Goal: Task Accomplishment & Management: Manage account settings

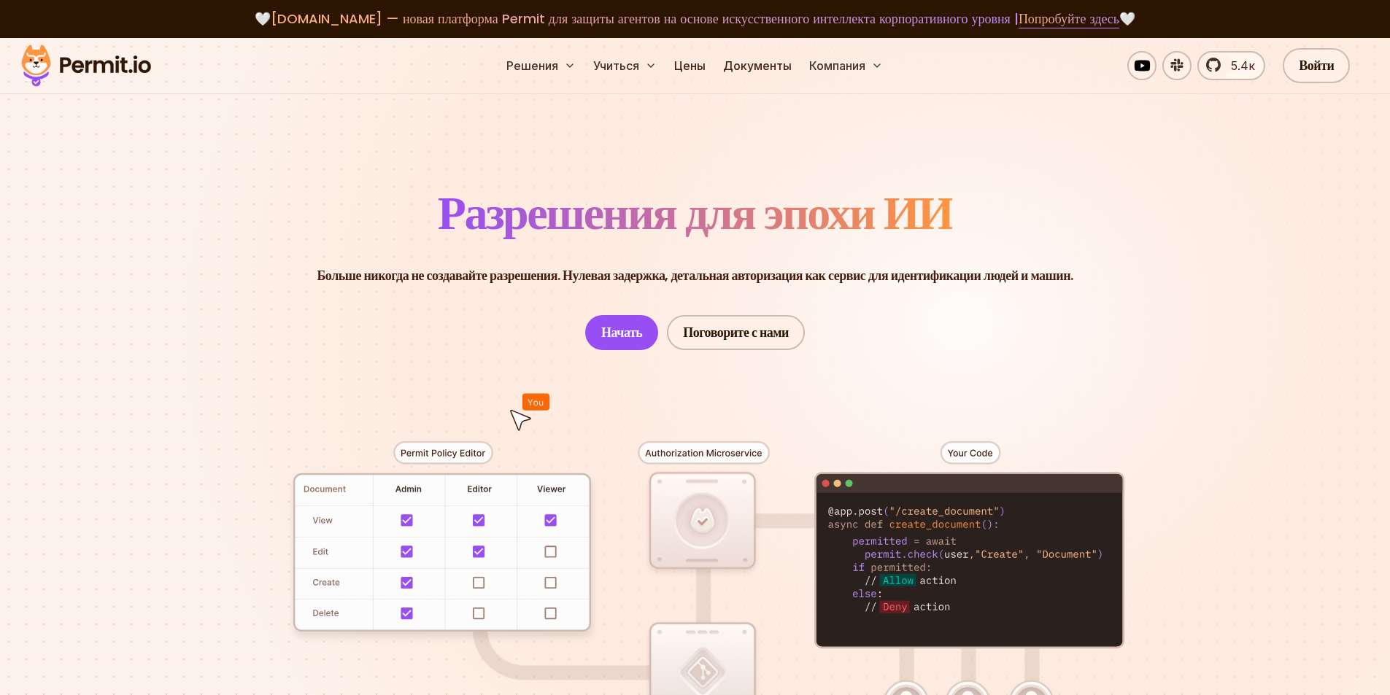
scroll to position [97, 0]
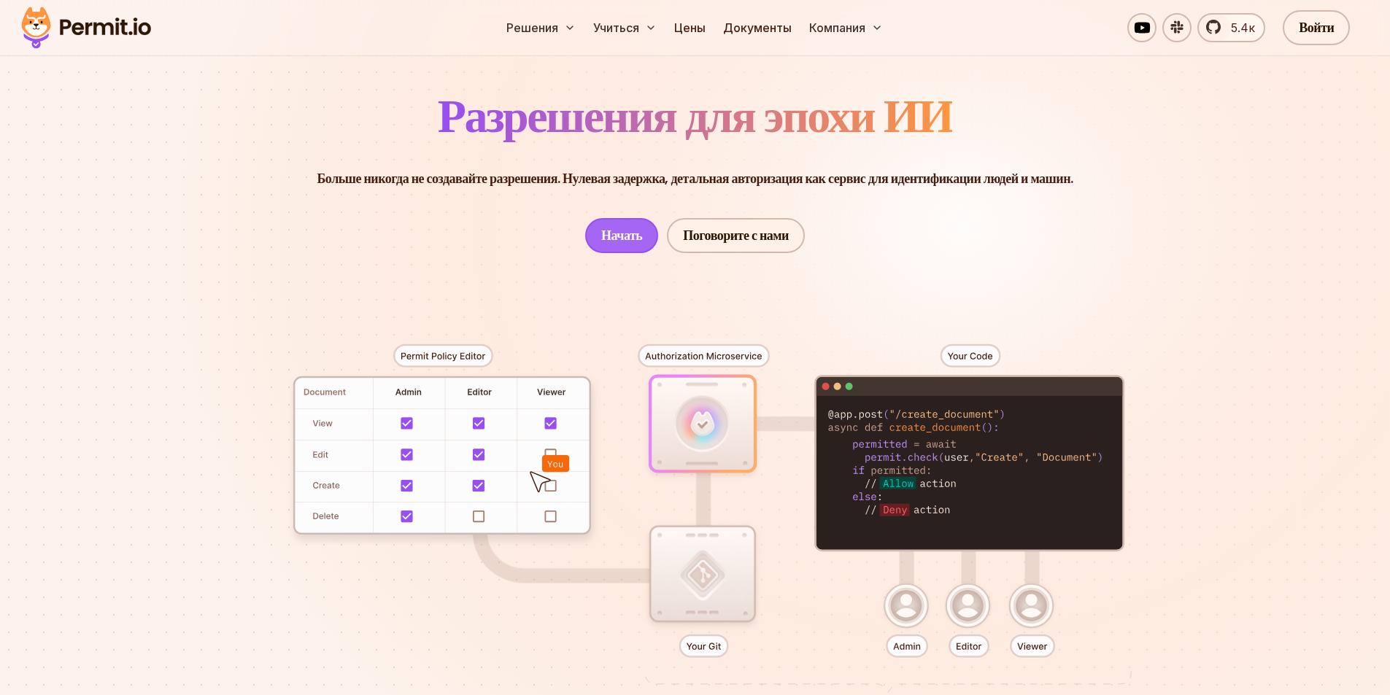
click at [610, 223] on link "Начать" at bounding box center [621, 235] width 73 height 35
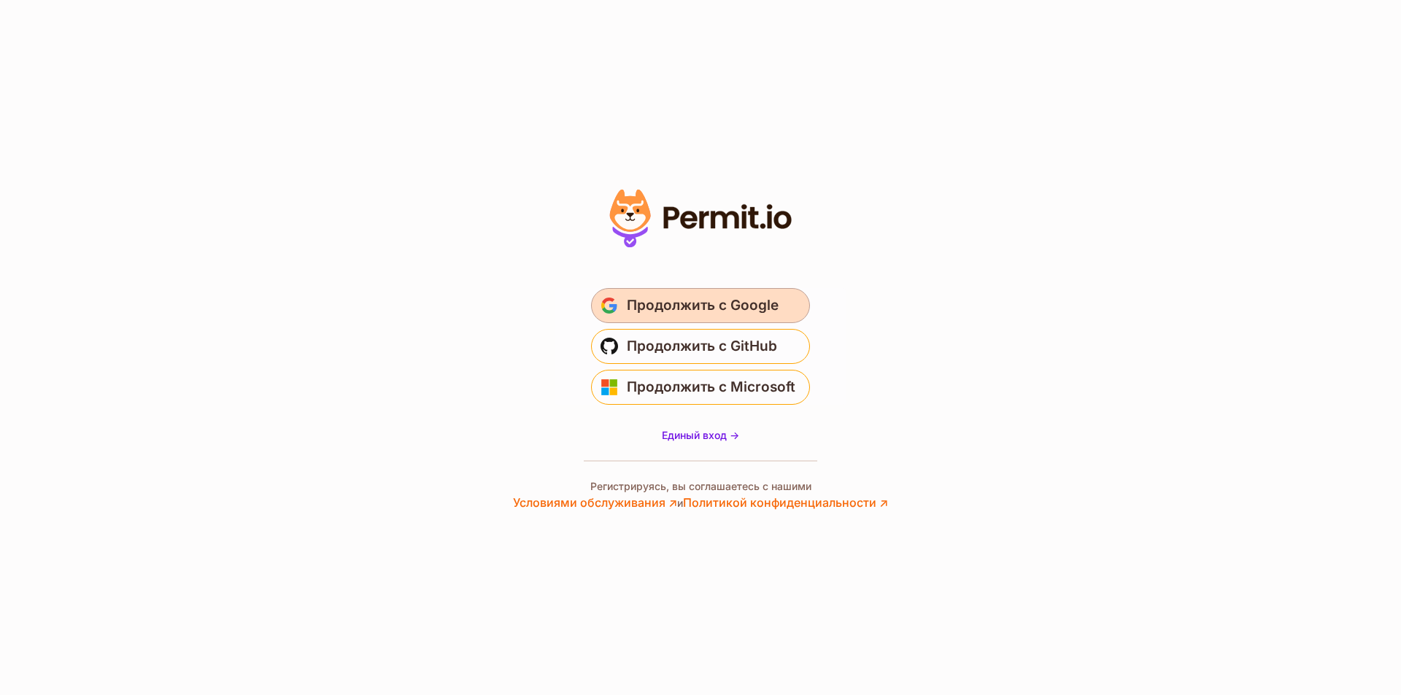
click at [713, 313] on font "Продолжить с Google" at bounding box center [703, 305] width 152 height 17
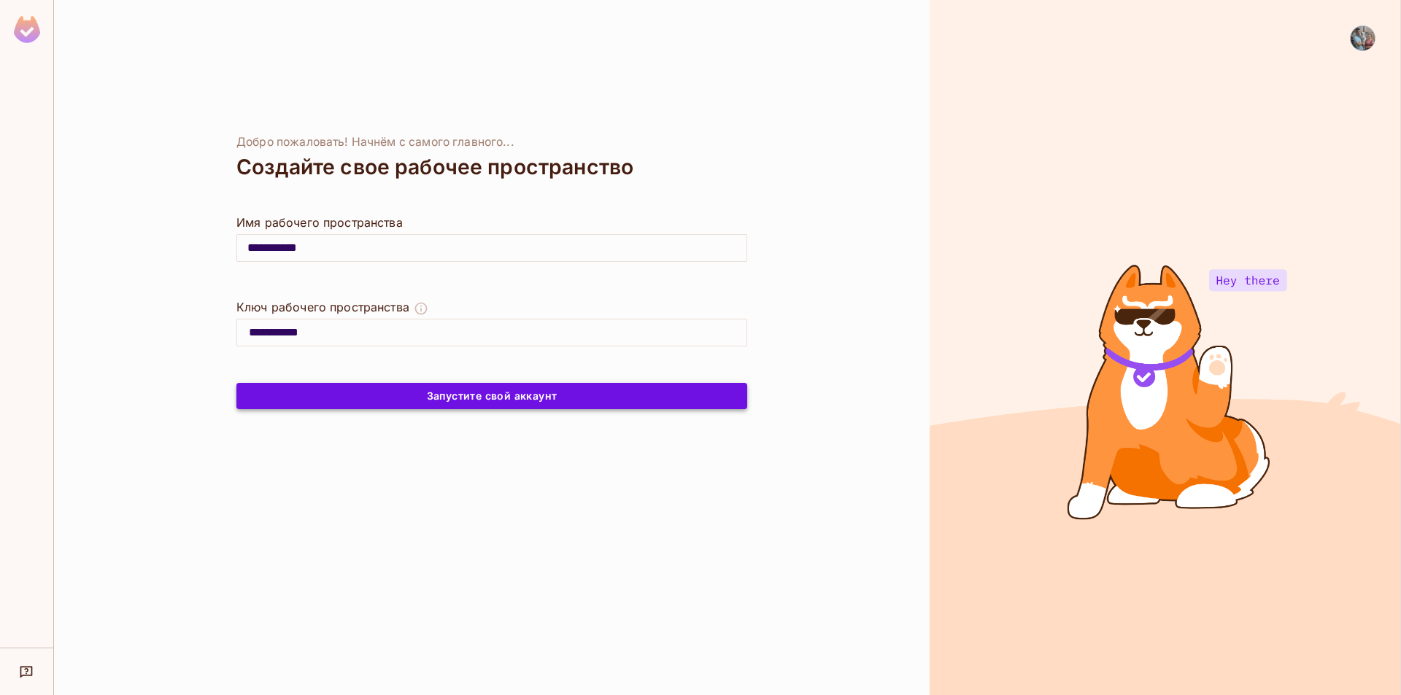
click at [453, 398] on font "Запустите свой аккаунт" at bounding box center [492, 396] width 131 height 12
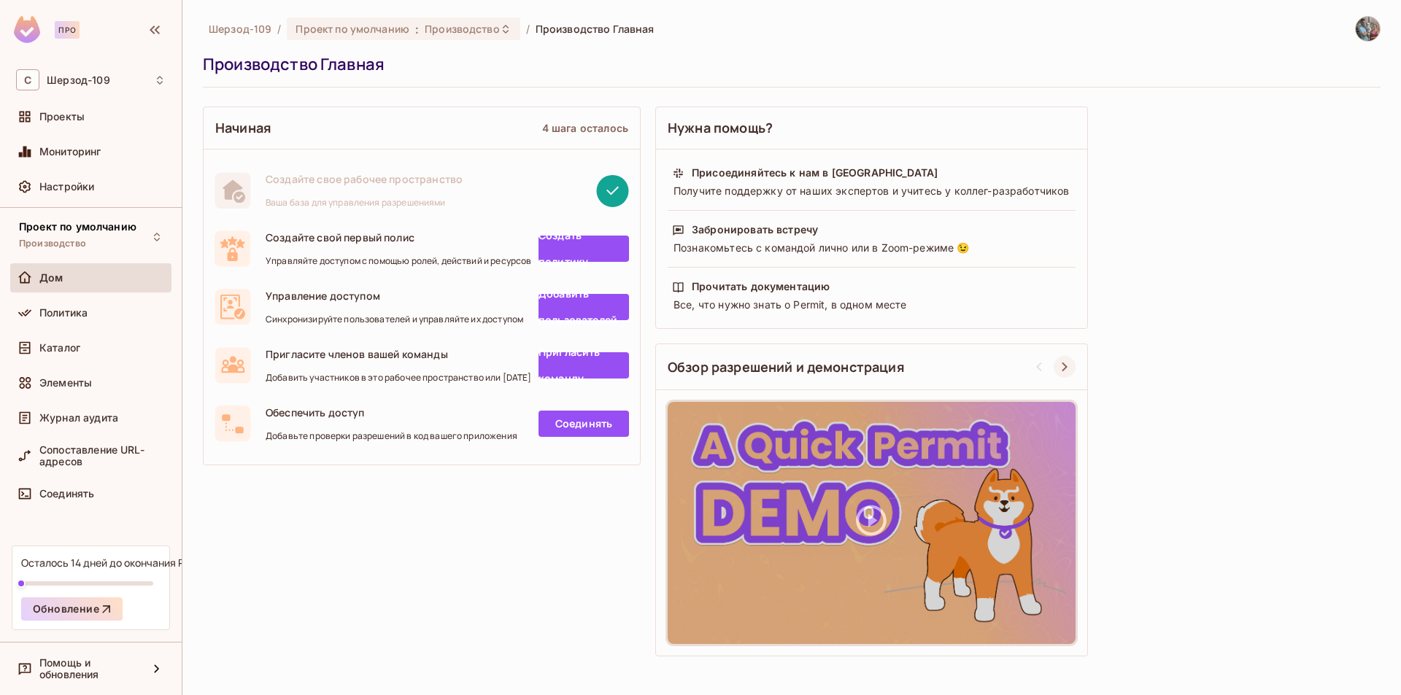
click at [1067, 369] on icon at bounding box center [1065, 367] width 18 height 18
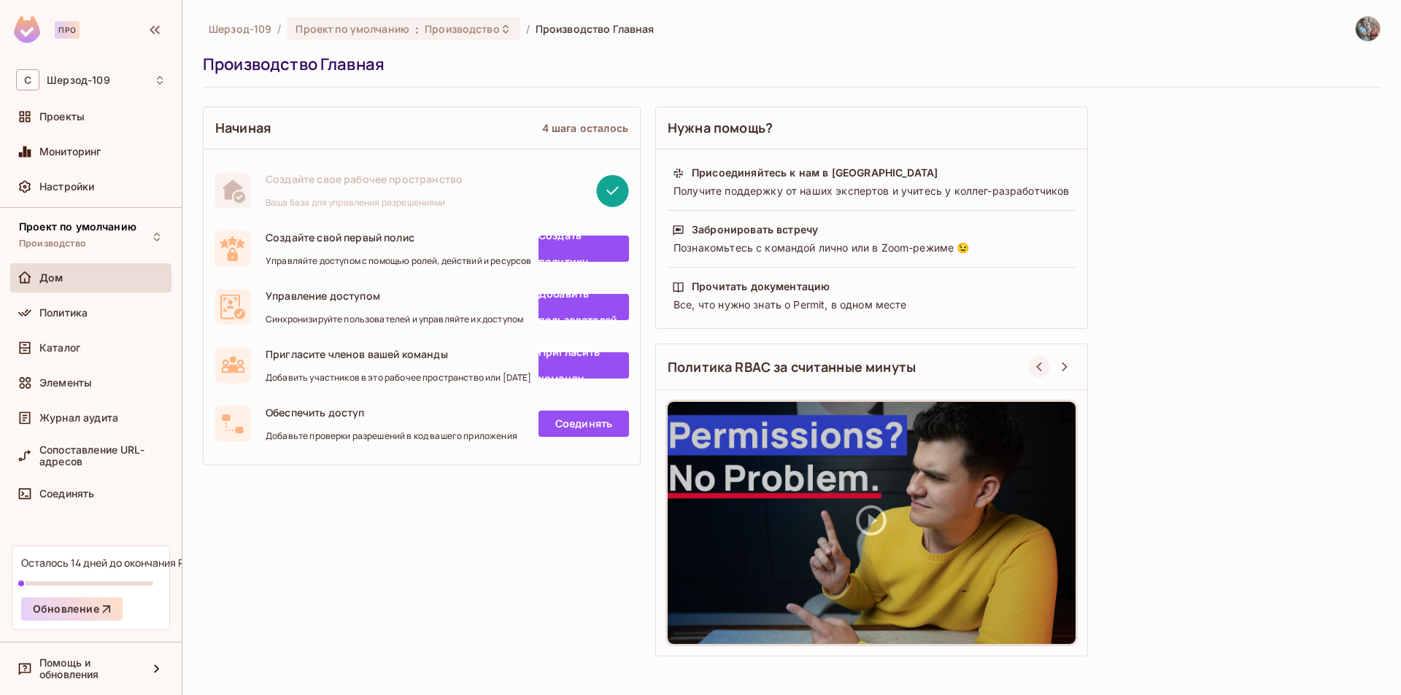
click at [1031, 363] on icon at bounding box center [1039, 367] width 18 height 18
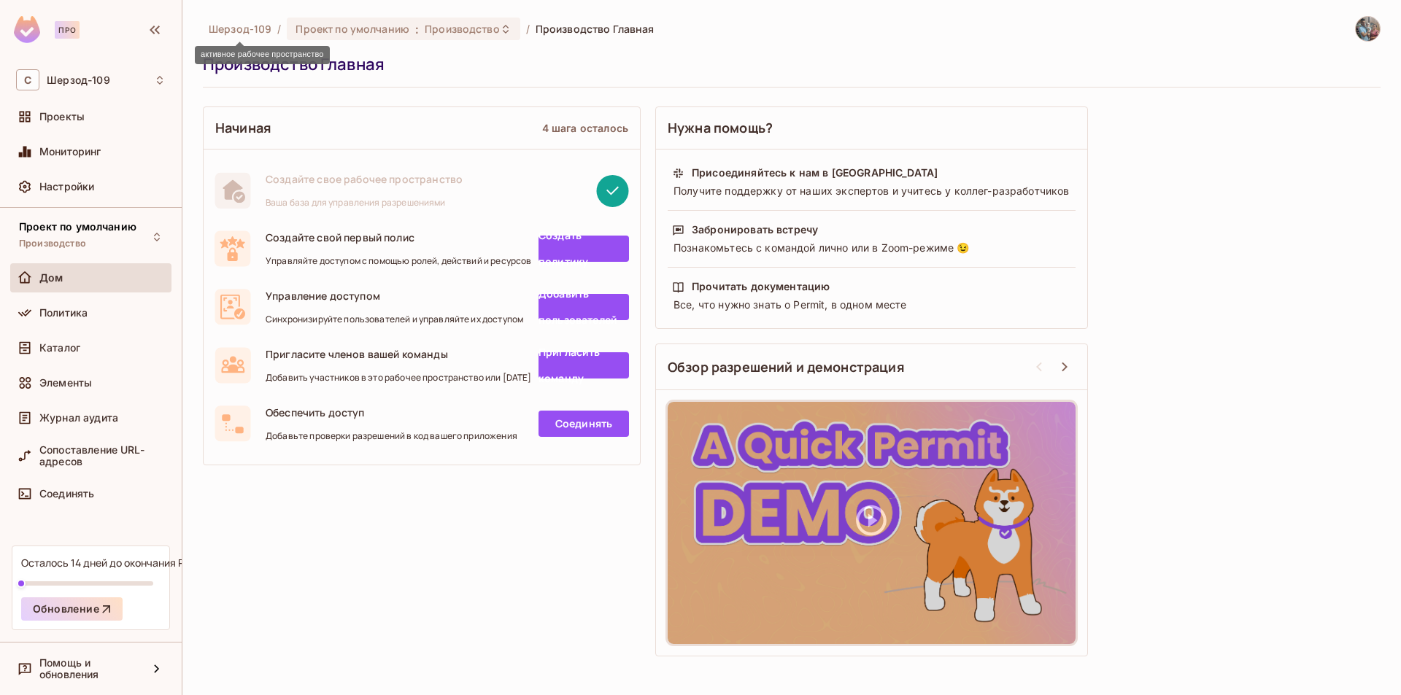
click at [245, 32] on font "Шерзод-109" at bounding box center [240, 29] width 63 height 14
